Goal: Task Accomplishment & Management: Use online tool/utility

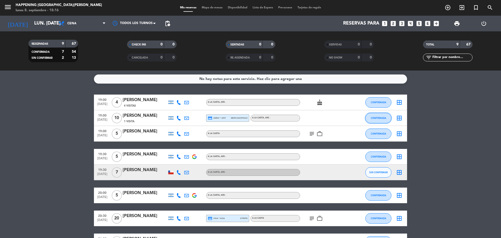
click at [382, 117] on span "CONFIRMADA" at bounding box center [378, 117] width 15 height 3
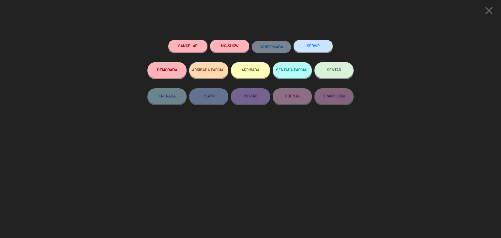
click at [490, 14] on icon "close" at bounding box center [488, 10] width 13 height 13
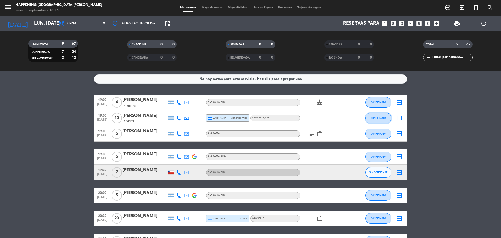
click at [379, 117] on span "CONFIRMADA" at bounding box center [378, 117] width 15 height 3
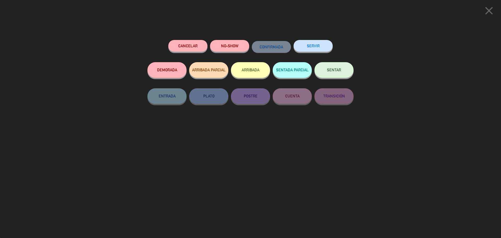
click at [326, 48] on button "SERVIR" at bounding box center [312, 46] width 39 height 12
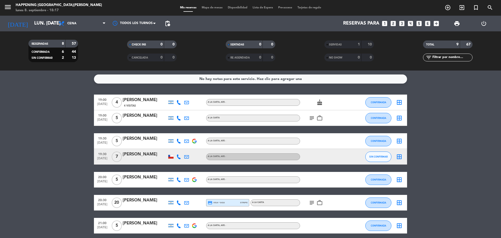
scroll to position [26, 0]
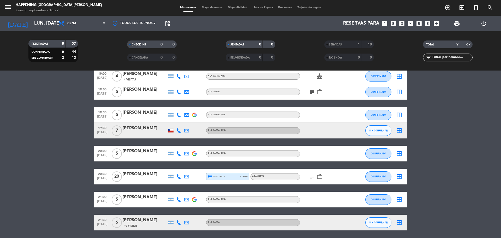
click at [311, 89] on icon "subject" at bounding box center [312, 92] width 6 height 6
click at [311, 90] on icon "subject" at bounding box center [312, 92] width 6 height 6
click at [326, 94] on div "subject work_outline" at bounding box center [323, 91] width 47 height 15
click at [321, 93] on icon "work_outline" at bounding box center [319, 92] width 6 height 6
click at [310, 92] on icon "subject" at bounding box center [312, 92] width 6 height 6
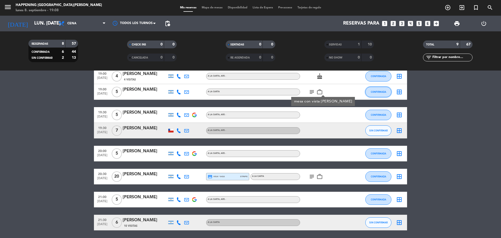
click at [377, 90] on button "CONFIRMADA" at bounding box center [378, 92] width 26 height 10
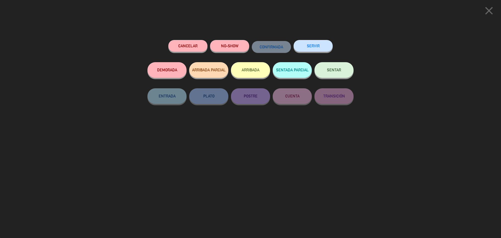
click at [313, 46] on button "SERVIR" at bounding box center [312, 46] width 39 height 12
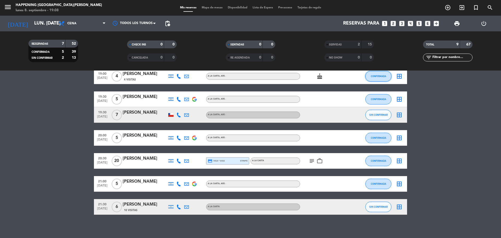
click at [380, 75] on span "CONFIRMADA" at bounding box center [378, 76] width 15 height 3
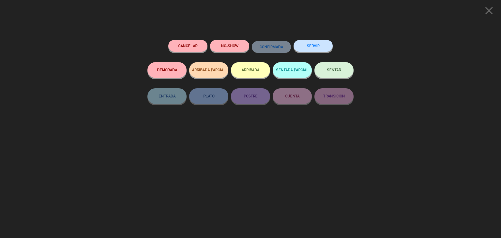
click at [319, 46] on button "SERVIR" at bounding box center [312, 46] width 39 height 12
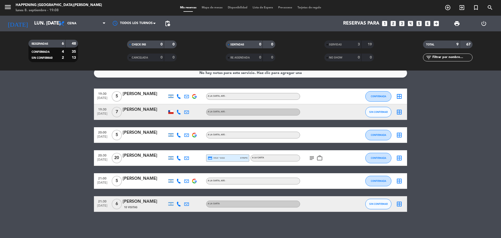
scroll to position [0, 0]
